Goal: Find specific page/section: Find specific page/section

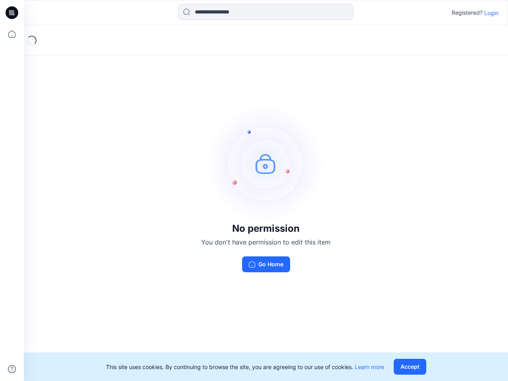
click at [254, 191] on img at bounding box center [266, 163] width 119 height 119
click at [12, 13] on icon at bounding box center [13, 13] width 3 height 0
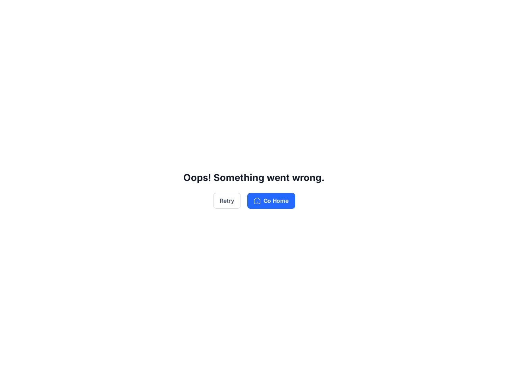
click at [12, 34] on div "Oops! Something went wrong. Retry Go Home" at bounding box center [254, 190] width 508 height 381
click at [12, 369] on div "Oops! Something went wrong. Retry Go Home" at bounding box center [254, 190] width 508 height 381
click at [266, 12] on div "Oops! Something went wrong. Retry Go Home" at bounding box center [254, 190] width 508 height 381
click at [492, 13] on div "Oops! Something went wrong. Retry Go Home" at bounding box center [254, 190] width 508 height 381
click at [412, 367] on div "Oops! Something went wrong. Retry Go Home" at bounding box center [254, 190] width 508 height 381
